Goal: Task Accomplishment & Management: Complete application form

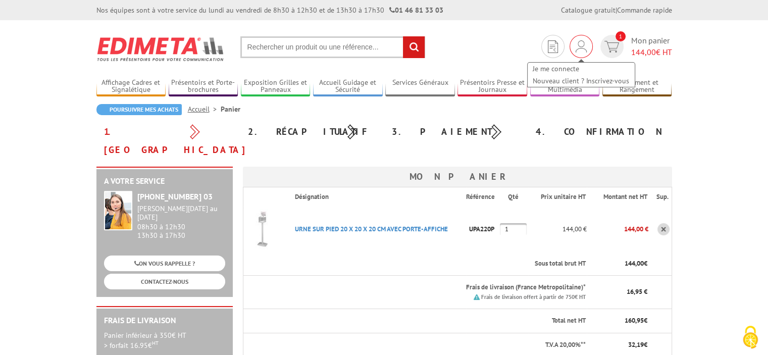
click at [580, 45] on img at bounding box center [581, 46] width 11 height 12
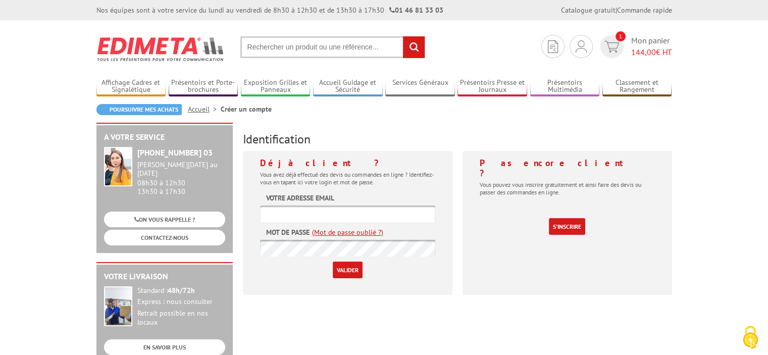
click at [308, 215] on input "text" at bounding box center [347, 213] width 175 height 17
paste input "[EMAIL_ADDRESS][DOMAIN_NAME]"
type input "[EMAIL_ADDRESS][DOMAIN_NAME]"
click at [350, 272] on input "Valider" at bounding box center [348, 270] width 30 height 17
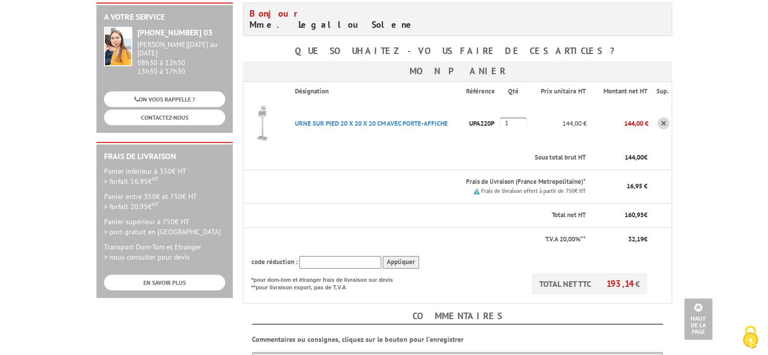
scroll to position [101, 0]
